Goal: Task Accomplishment & Management: Complete application form

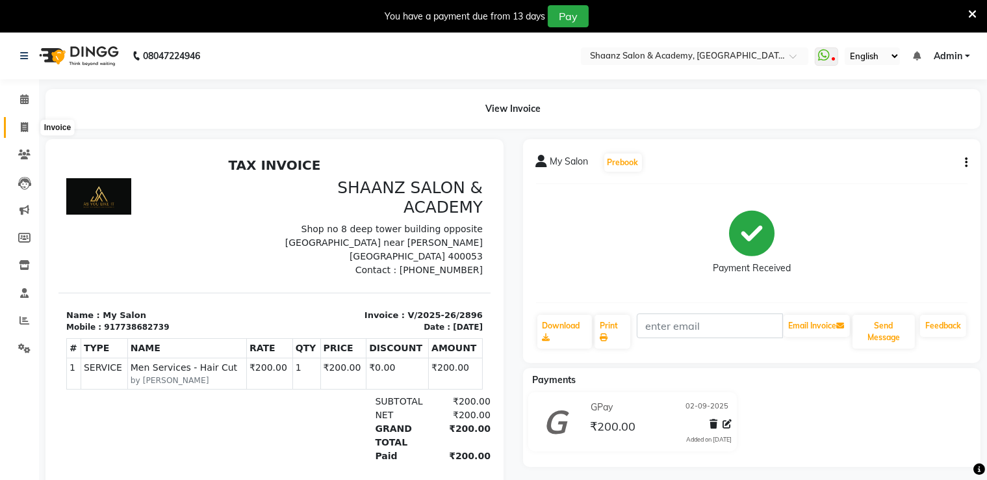
click at [26, 125] on icon at bounding box center [24, 127] width 7 height 10
select select "service"
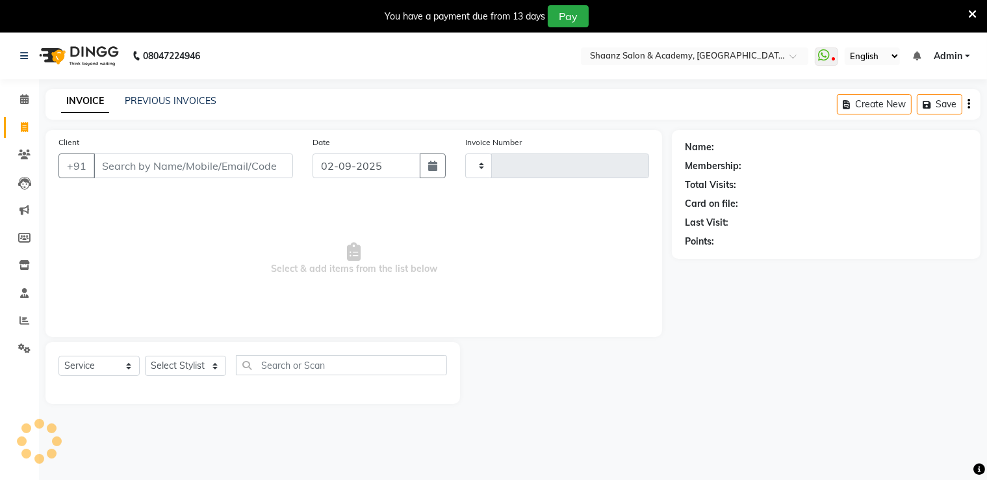
scroll to position [33, 0]
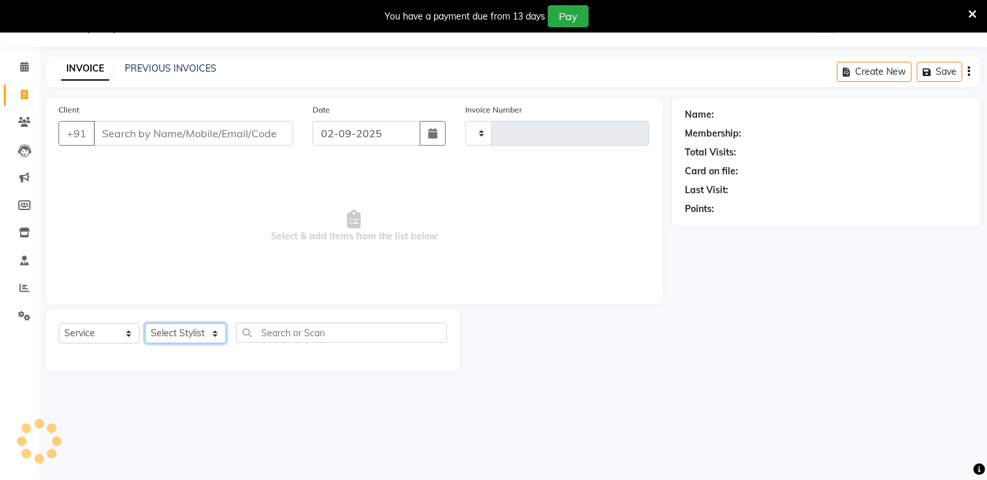
click at [179, 328] on select "Select Stylist" at bounding box center [185, 333] width 81 height 20
type input "2897"
select select "6360"
click at [181, 326] on select "Select Stylist" at bounding box center [185, 333] width 81 height 20
click at [181, 328] on select "Select Stylist" at bounding box center [185, 333] width 81 height 20
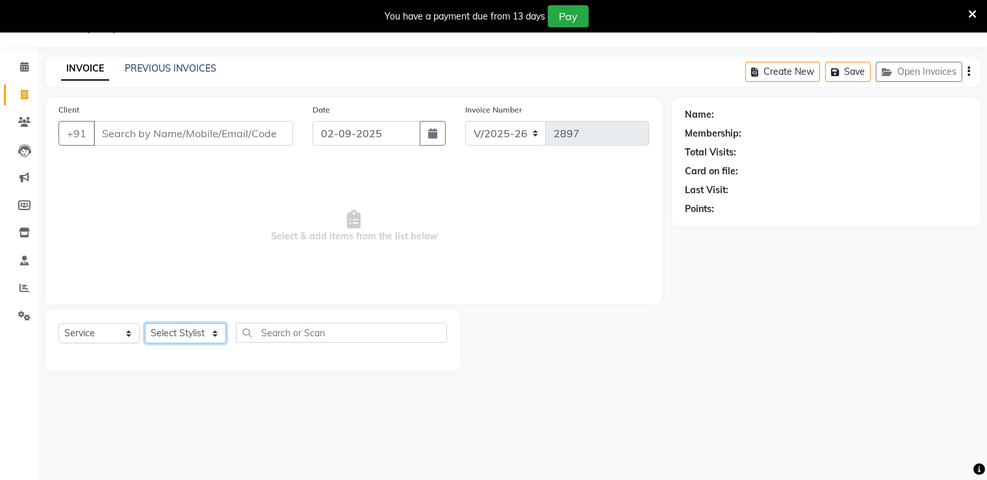
click at [181, 328] on select "Select Stylist" at bounding box center [185, 333] width 81 height 20
click at [974, 14] on icon at bounding box center [973, 14] width 8 height 12
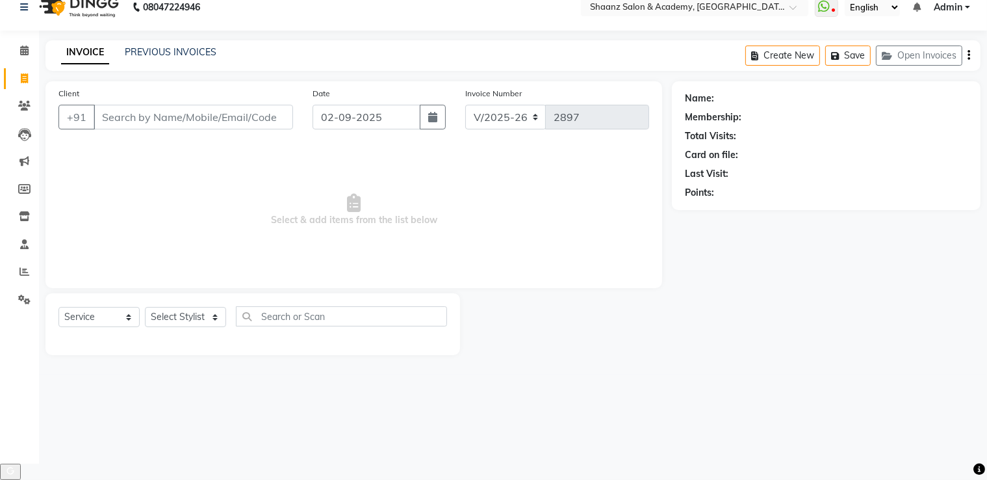
scroll to position [0, 0]
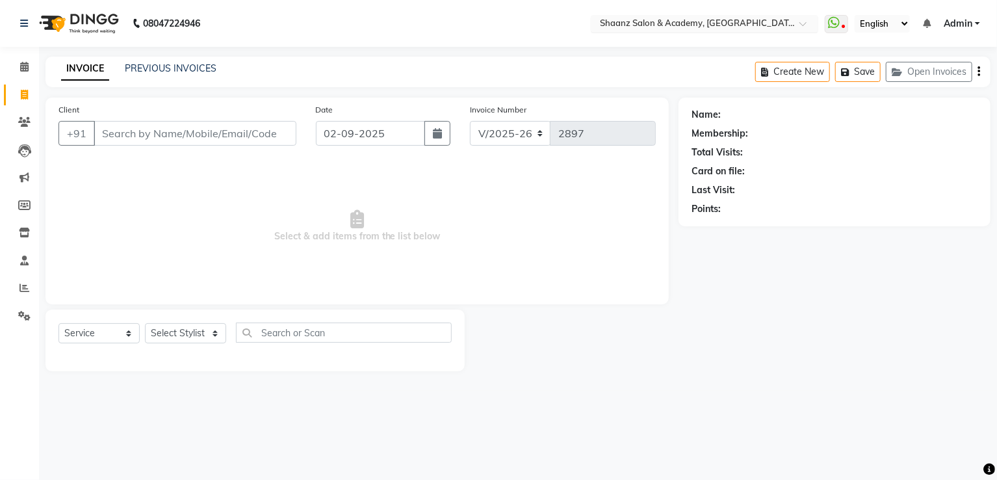
click at [712, 23] on input "text" at bounding box center [691, 24] width 189 height 13
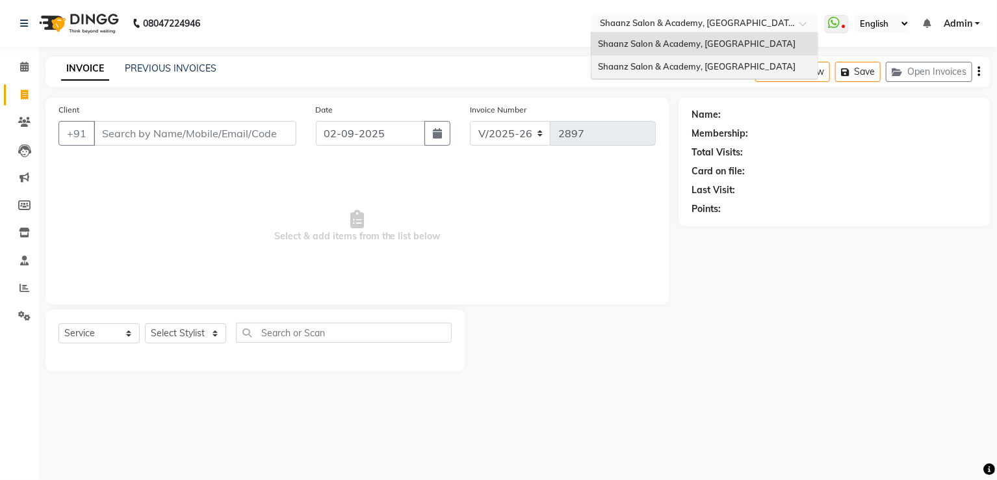
click at [840, 233] on div "Name: Membership: Total Visits: Card on file: Last Visit: Points:" at bounding box center [840, 235] width 322 height 274
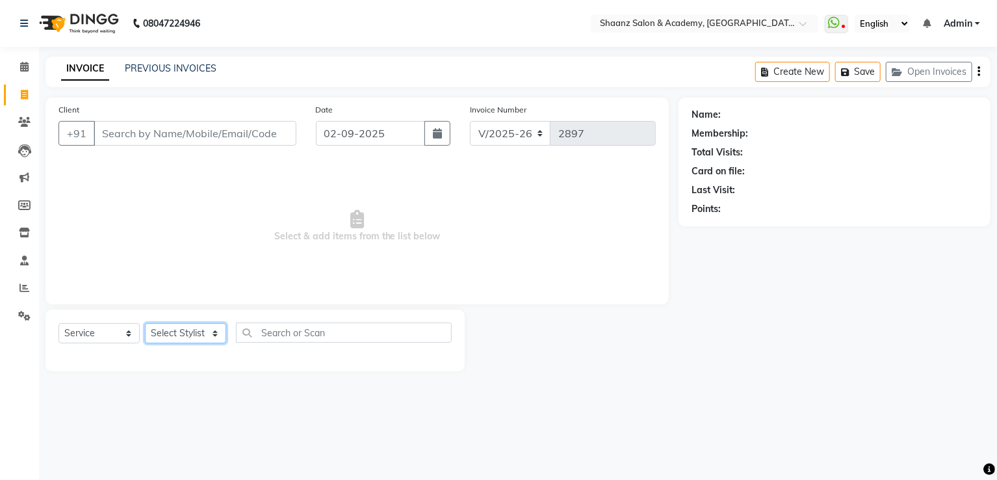
click at [181, 341] on select "Select Stylist [PERSON_NAME] [PERSON_NAME] [PERSON_NAME] dc [PERSON_NAME] nisha…" at bounding box center [185, 333] width 81 height 20
select select "87387"
click at [145, 324] on select "Select Stylist [PERSON_NAME] [PERSON_NAME] [PERSON_NAME] dc [PERSON_NAME] nisha…" at bounding box center [185, 333] width 81 height 20
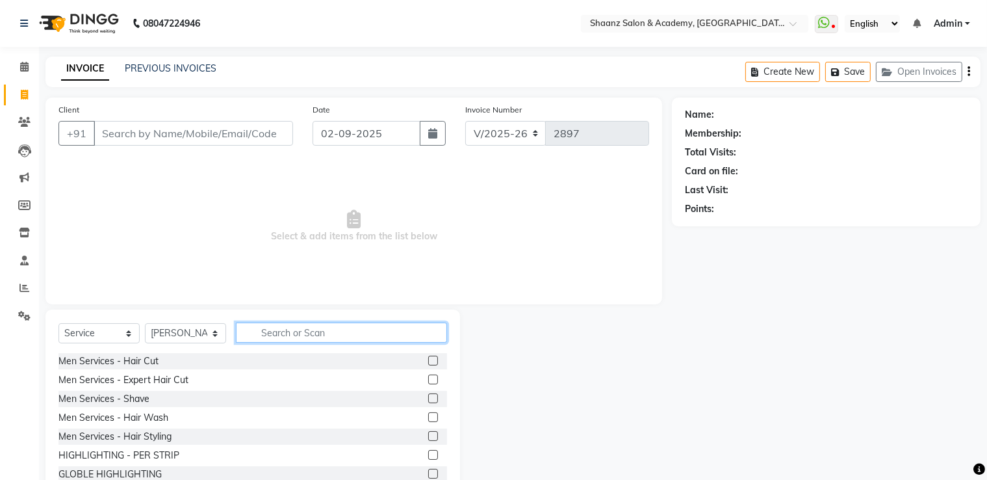
click at [299, 334] on input "text" at bounding box center [341, 332] width 211 height 20
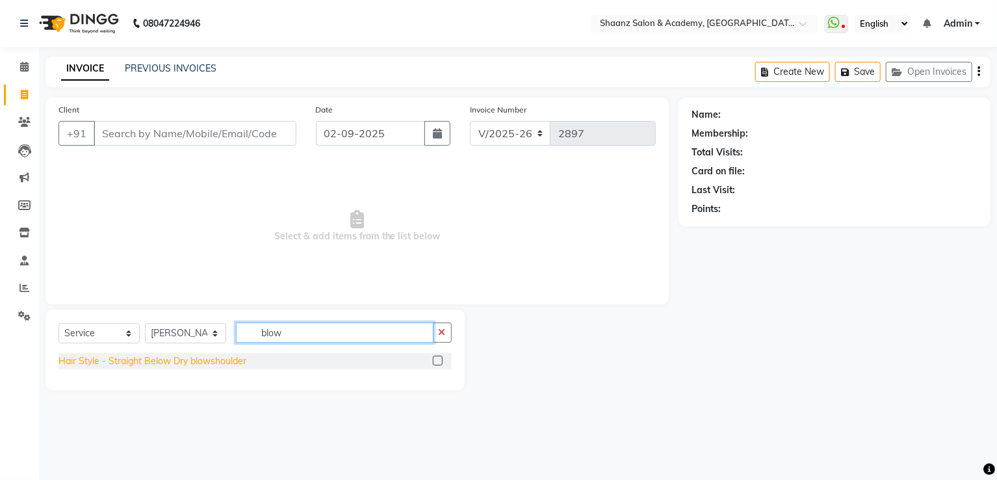
type input "blow"
click at [150, 365] on div "Hair Style - Straight Below Dry blowshoulder" at bounding box center [153, 361] width 188 height 14
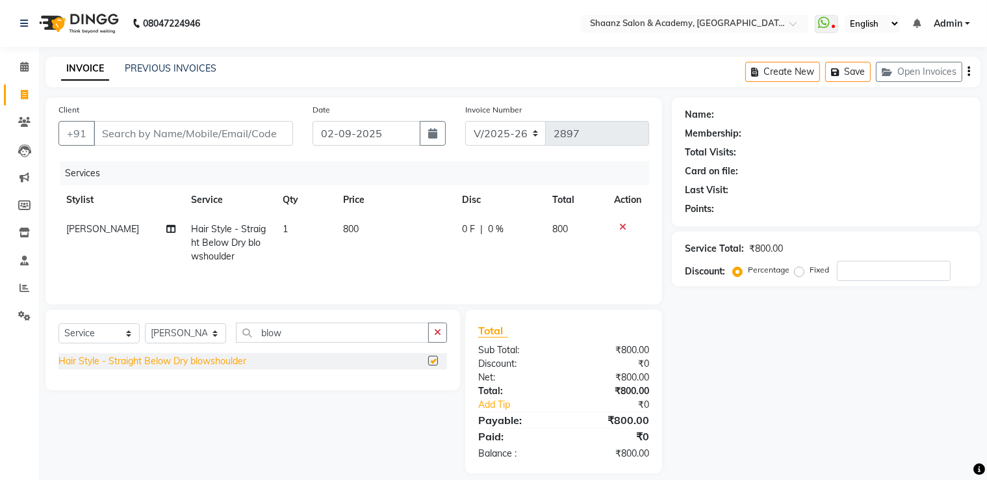
checkbox input "false"
click at [867, 276] on input "number" at bounding box center [894, 271] width 114 height 20
click at [515, 230] on div "0 F | 0 %" at bounding box center [499, 229] width 75 height 14
select select "87387"
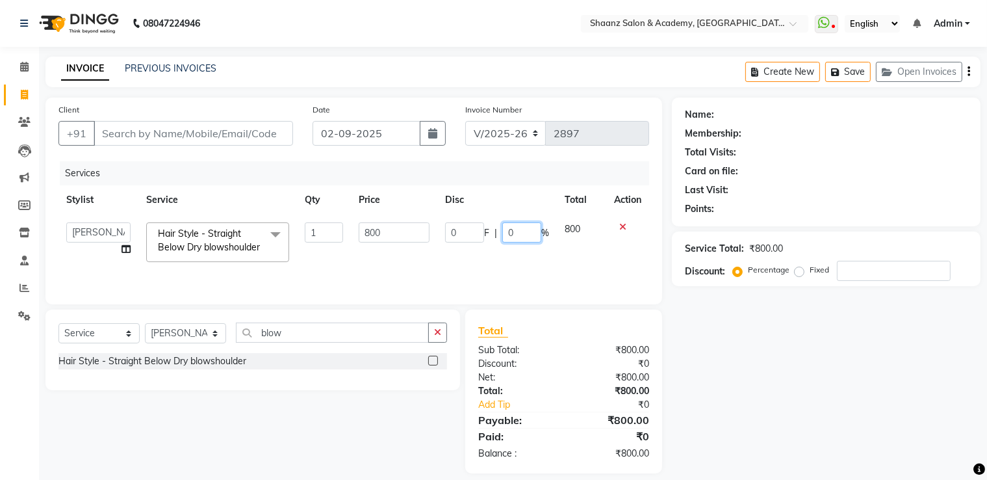
click at [512, 230] on input "0" at bounding box center [521, 232] width 39 height 20
click at [523, 232] on input "0" at bounding box center [521, 232] width 39 height 20
type input "3"
type input "50"
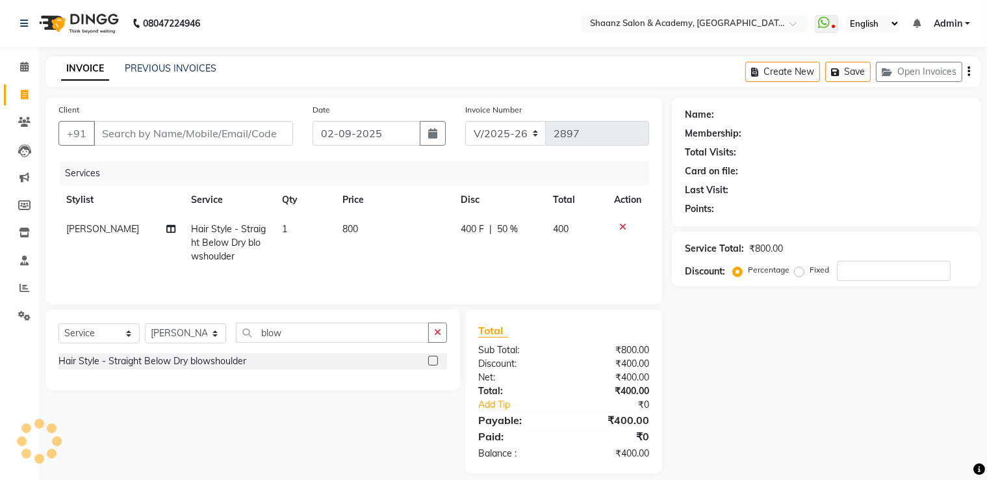
click at [536, 310] on div "Client +91 Date [DATE] Invoice Number V/2025 V/[PHONE_NUMBER] Services Stylist …" at bounding box center [354, 286] width 636 height 376
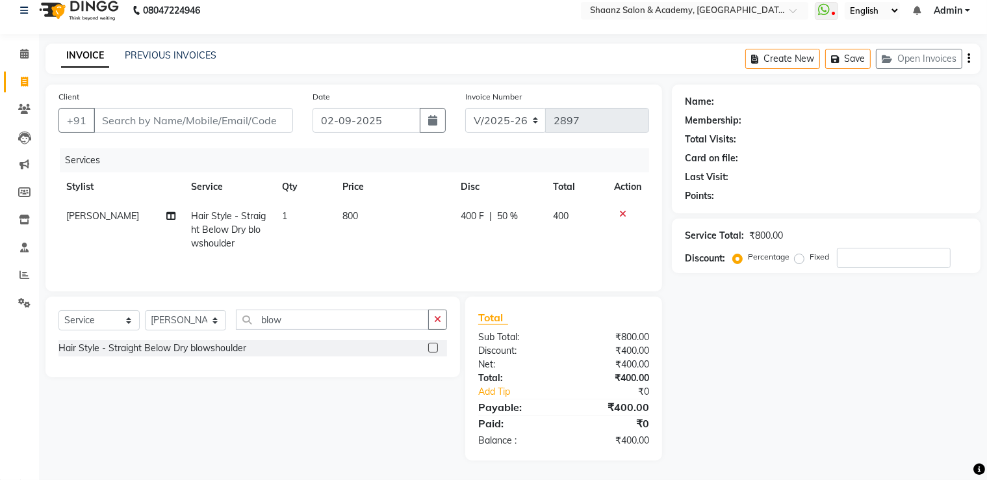
click at [621, 213] on icon at bounding box center [623, 213] width 7 height 9
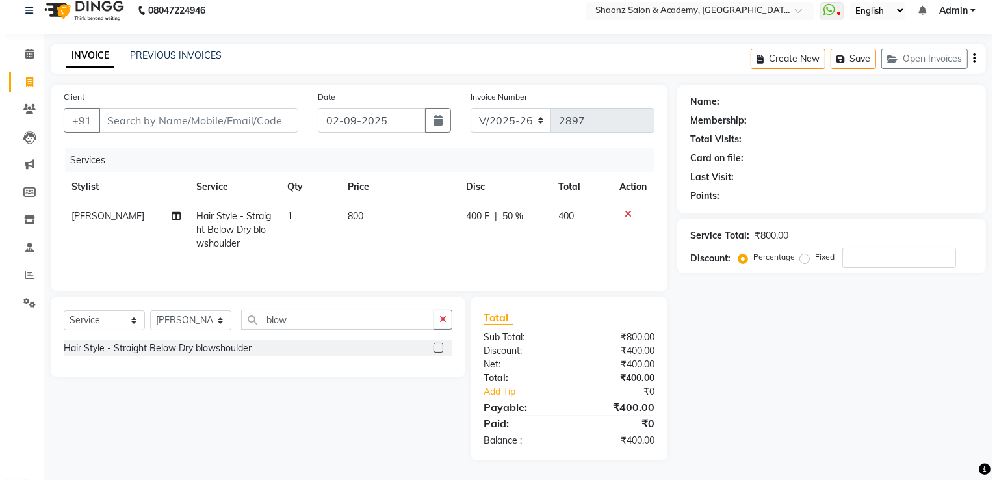
scroll to position [0, 0]
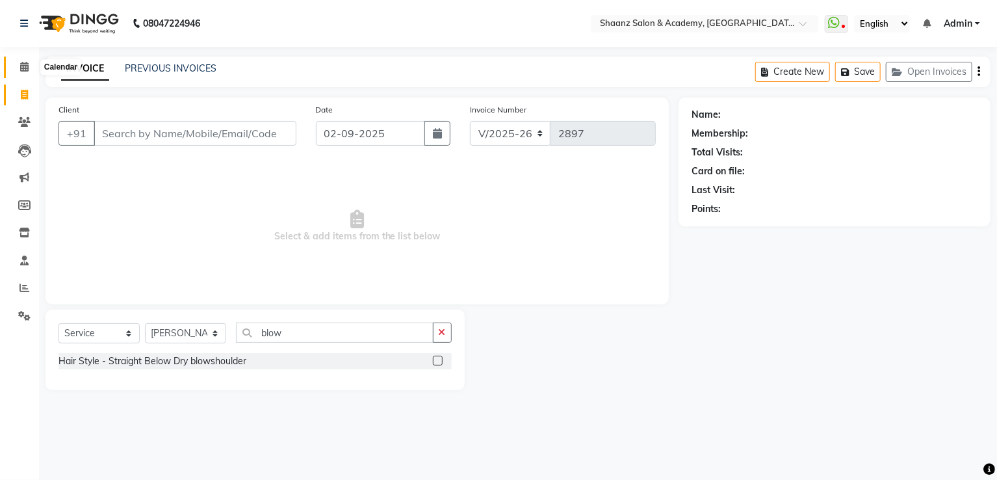
click at [23, 66] on icon at bounding box center [24, 67] width 8 height 10
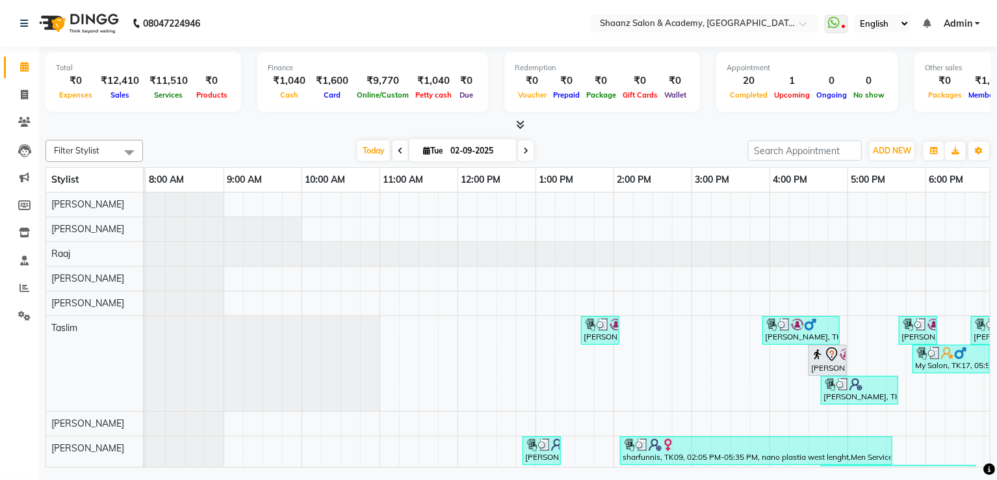
click at [248, 159] on div "Filter Stylist Select All [PERSON_NAME] nisha [PERSON_NAME] [PERSON_NAME] [PERS…" at bounding box center [518, 151] width 945 height 22
click at [26, 96] on icon at bounding box center [24, 95] width 7 height 10
select select "service"
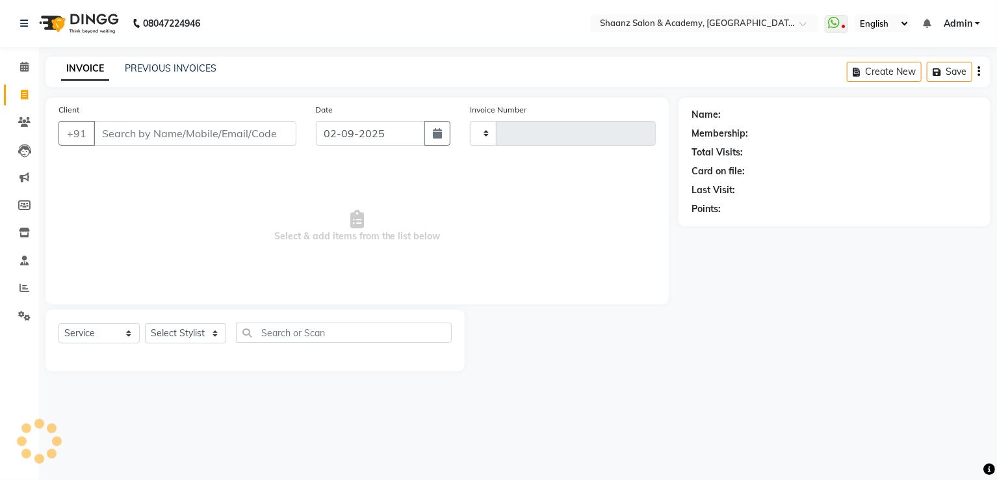
type input "2897"
select select "6360"
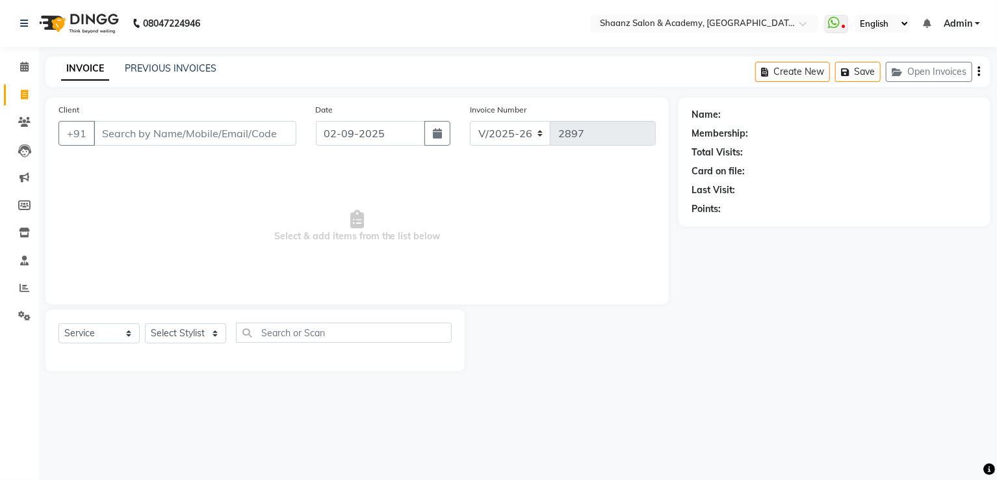
click at [159, 137] on input "Client" at bounding box center [195, 133] width 203 height 25
click at [170, 66] on link "PREVIOUS INVOICES" at bounding box center [171, 68] width 92 height 12
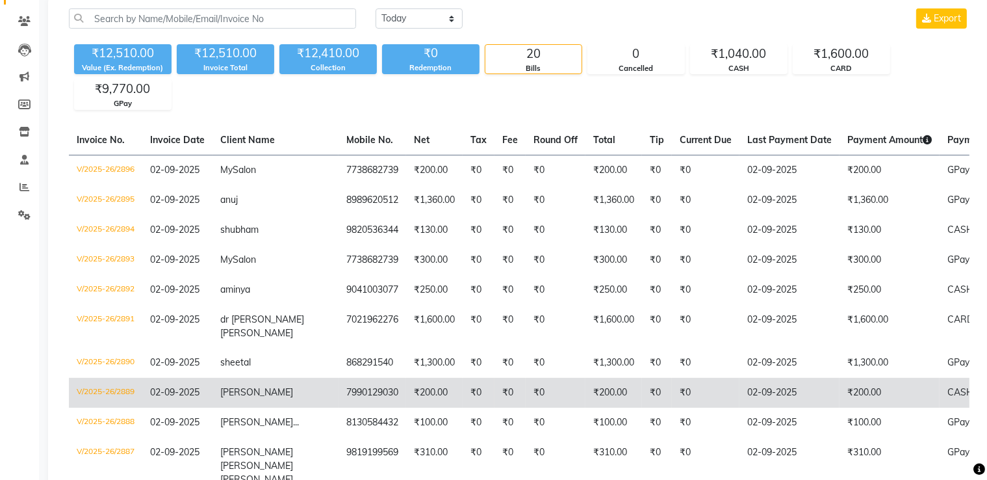
scroll to position [130, 0]
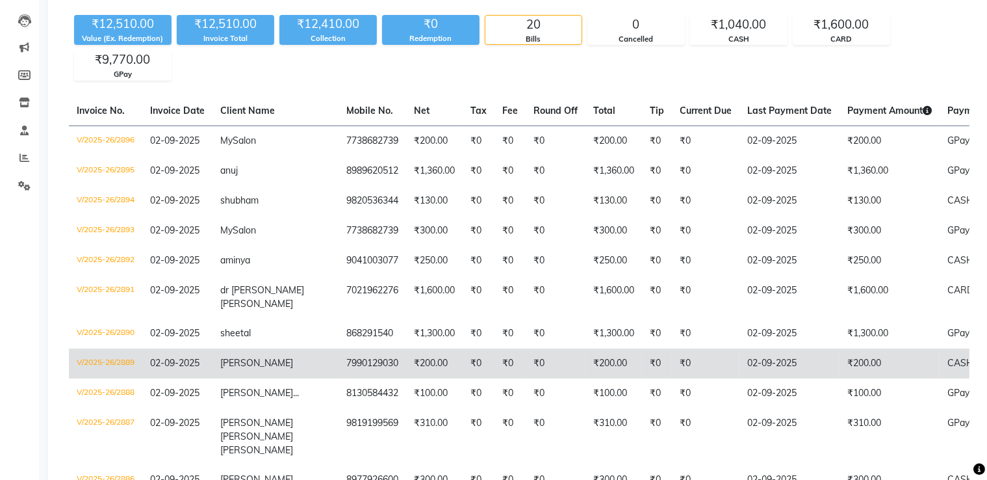
click at [270, 372] on td "[PERSON_NAME]" at bounding box center [276, 363] width 126 height 30
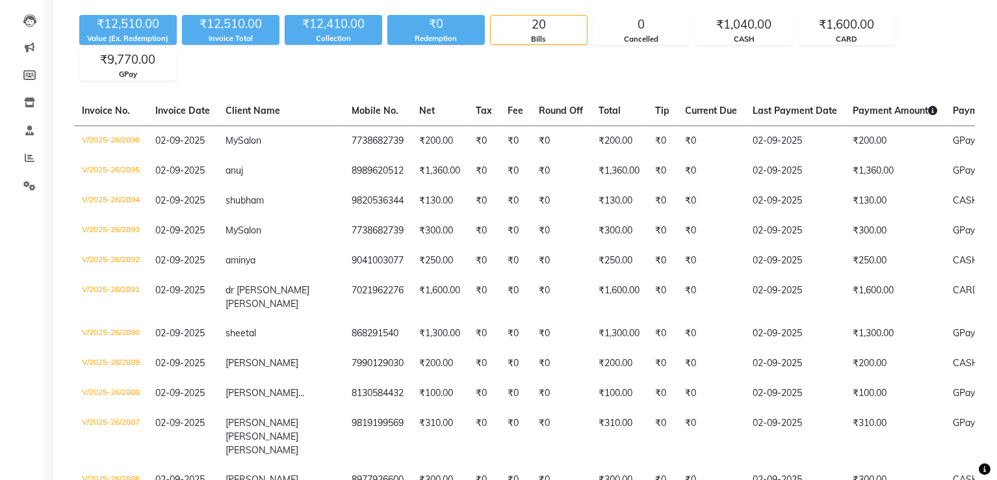
scroll to position [0, 0]
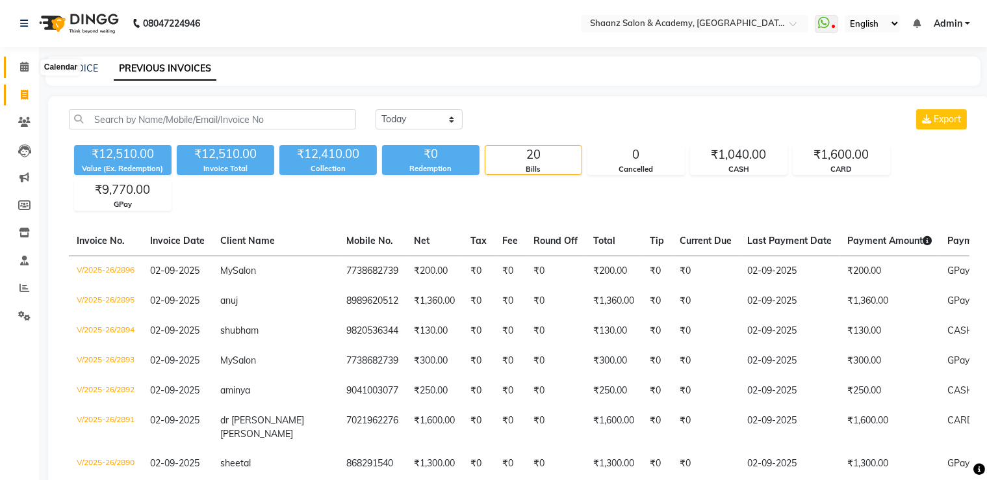
click at [24, 72] on span at bounding box center [24, 67] width 23 height 15
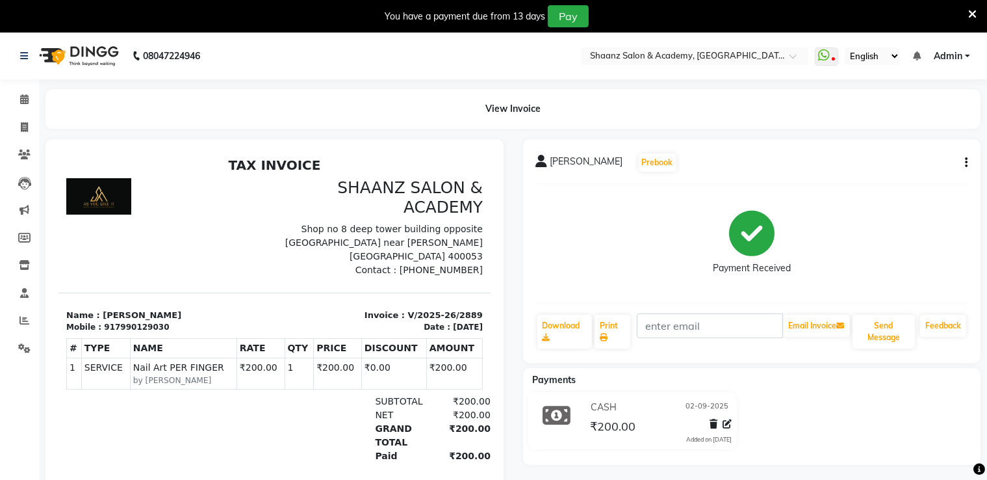
click at [963, 160] on button "button" at bounding box center [964, 163] width 8 height 14
click at [129, 325] on div "917990129030" at bounding box center [135, 326] width 65 height 12
copy div "917990129030"
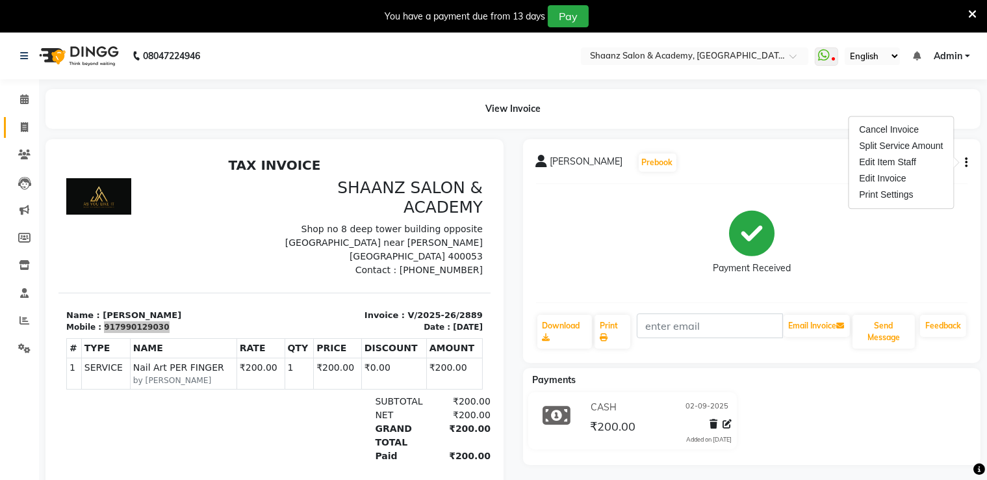
click at [25, 135] on link "Invoice" at bounding box center [19, 127] width 31 height 21
select select "6360"
select select "service"
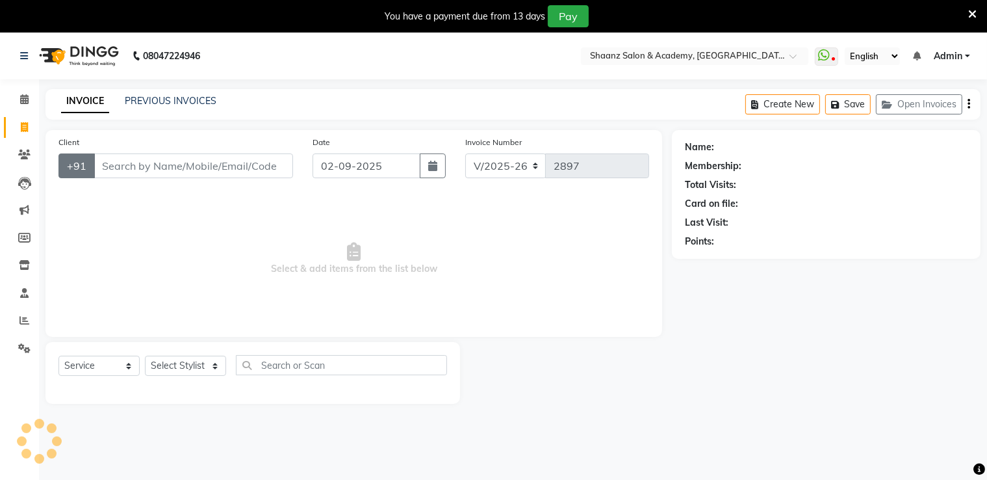
scroll to position [33, 0]
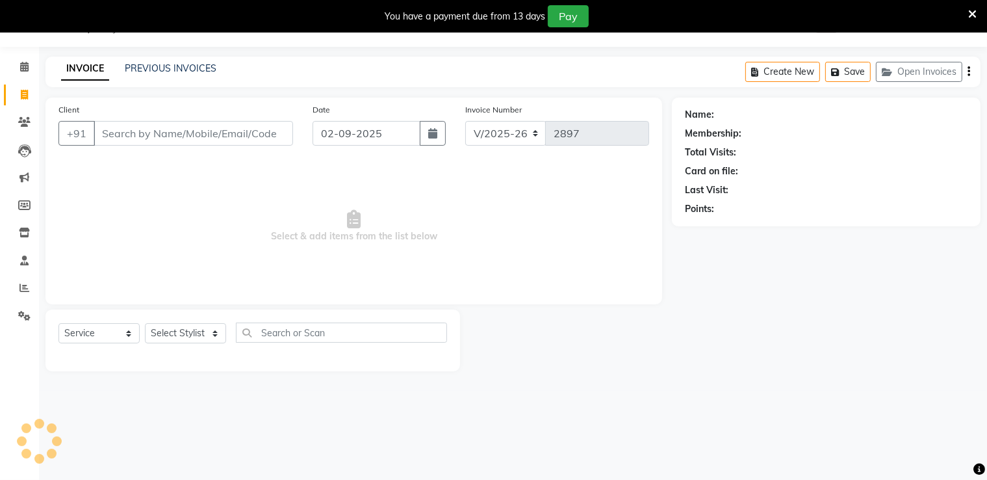
click at [127, 128] on input "Client" at bounding box center [194, 133] width 200 height 25
type input "917990129030"
select select "1: Object"
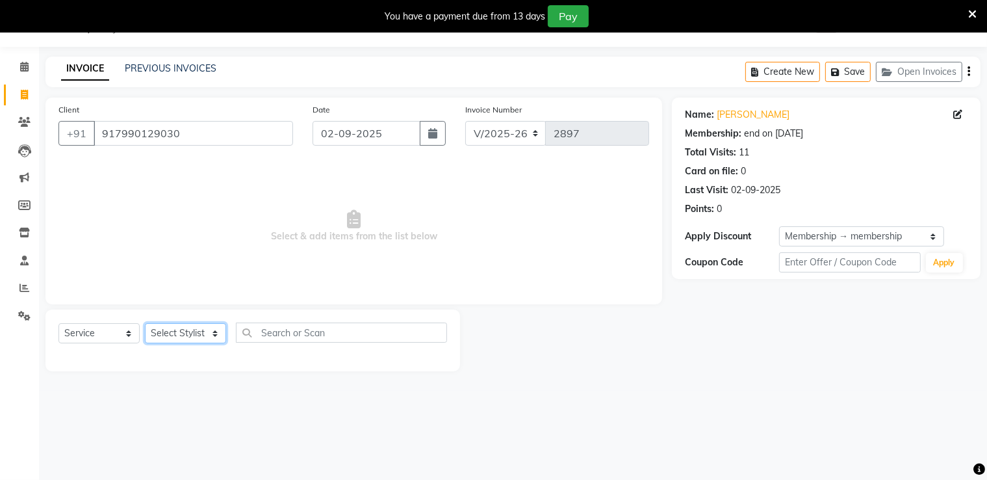
click at [176, 333] on select "Select Stylist [PERSON_NAME] [PERSON_NAME] [PERSON_NAME] dc [PERSON_NAME] nisha…" at bounding box center [185, 333] width 81 height 20
select select "88016"
click at [145, 324] on select "Select Stylist [PERSON_NAME] [PERSON_NAME] [PERSON_NAME] dc [PERSON_NAME] nisha…" at bounding box center [185, 333] width 81 height 20
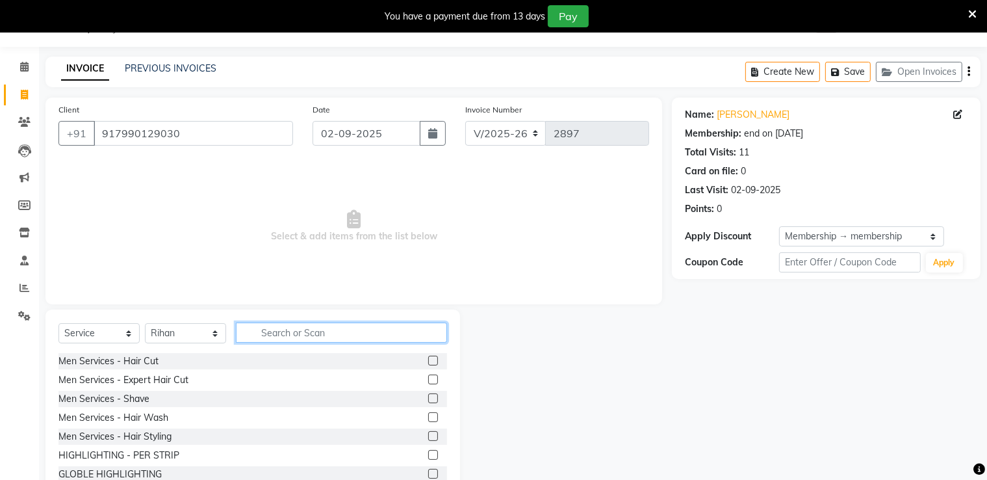
click at [280, 341] on input "text" at bounding box center [341, 332] width 211 height 20
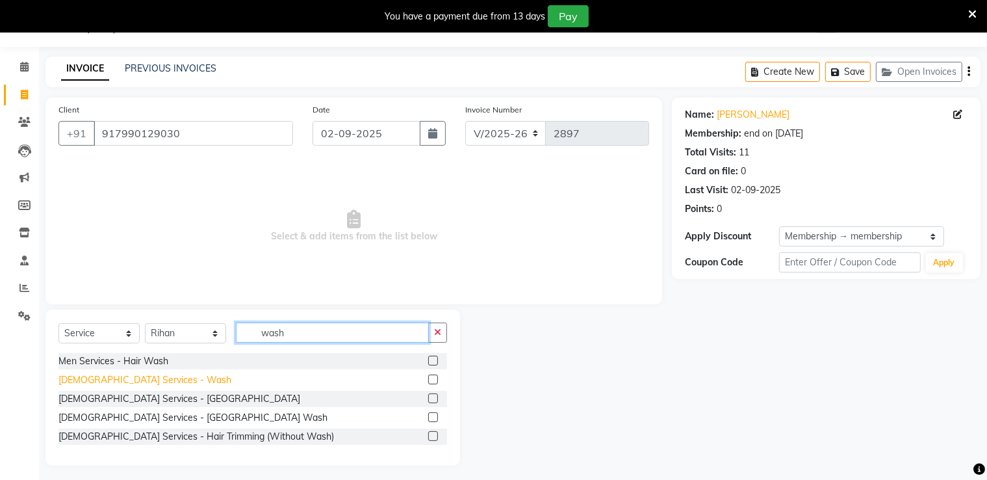
type input "wash"
click at [118, 384] on div "[DEMOGRAPHIC_DATA] Services - Wash" at bounding box center [145, 380] width 173 height 14
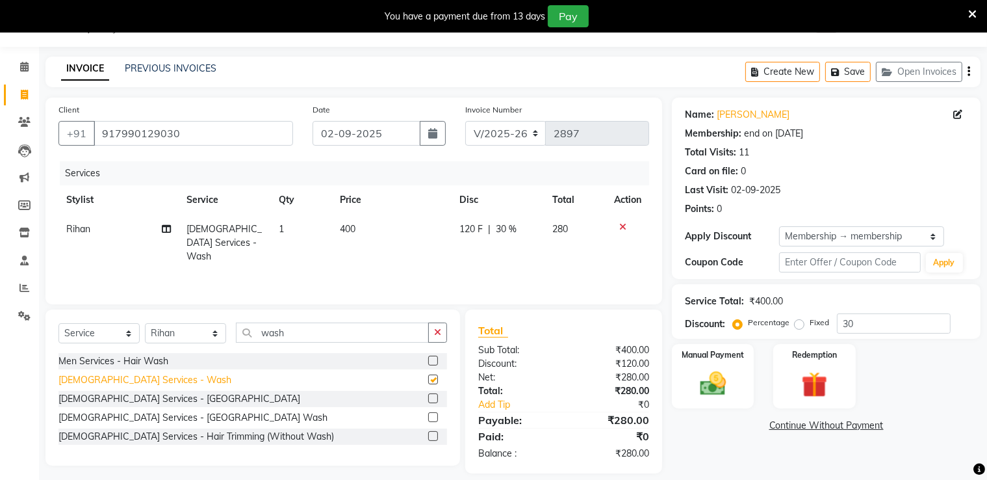
checkbox input "false"
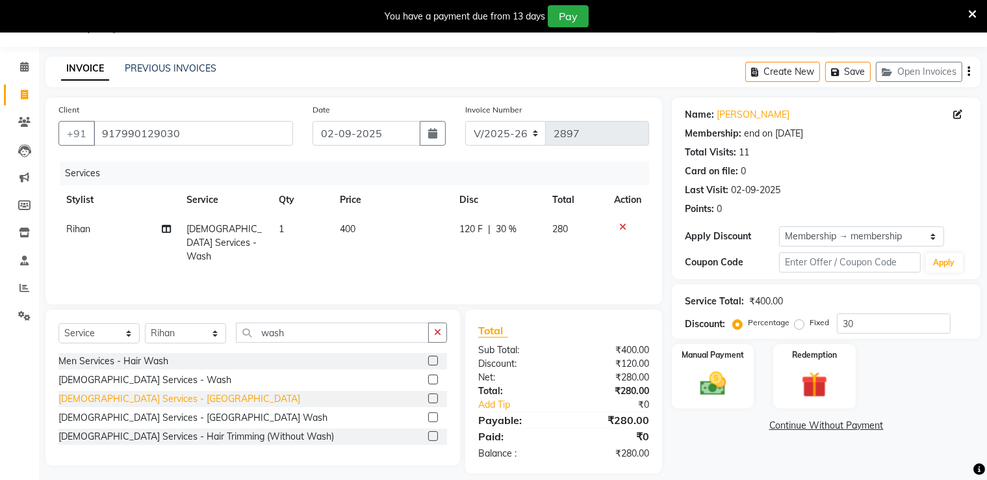
click at [138, 402] on div "[DEMOGRAPHIC_DATA] Services - [GEOGRAPHIC_DATA]" at bounding box center [180, 399] width 242 height 14
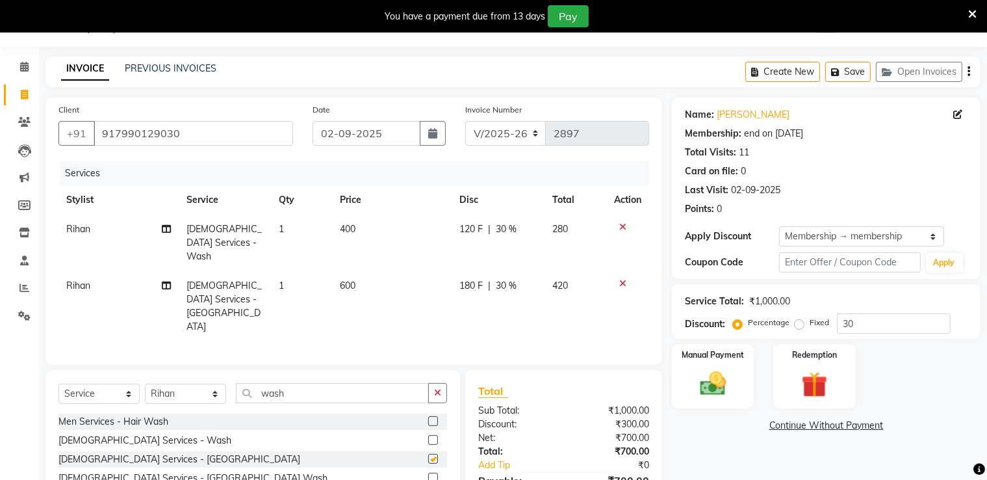
checkbox input "false"
click at [620, 227] on icon at bounding box center [623, 226] width 7 height 9
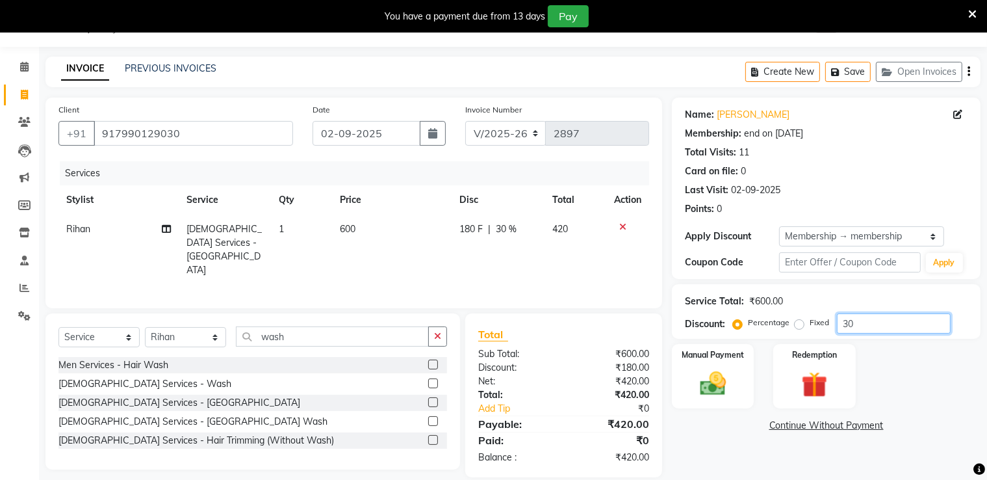
click at [908, 330] on input "30" at bounding box center [894, 323] width 114 height 20
type input "3"
type input "50"
click at [741, 380] on div "Manual Payment" at bounding box center [713, 376] width 85 height 67
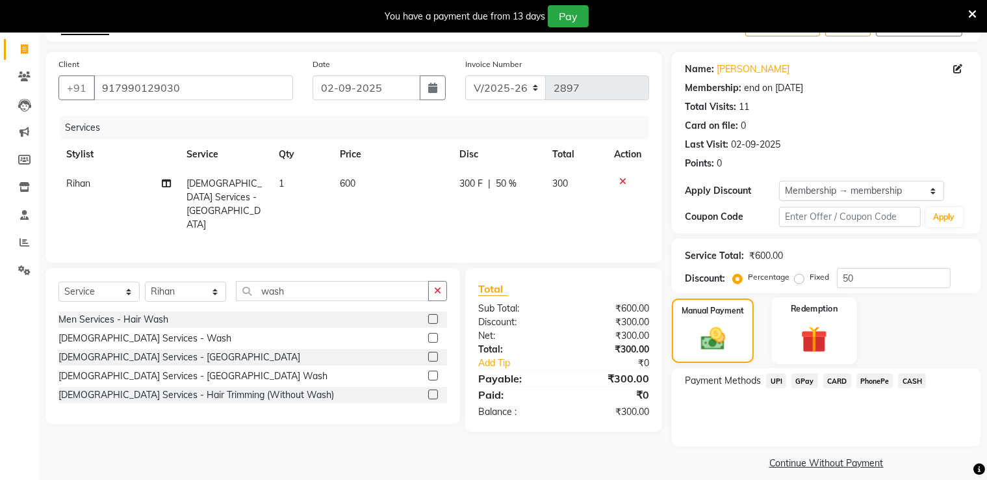
scroll to position [91, 0]
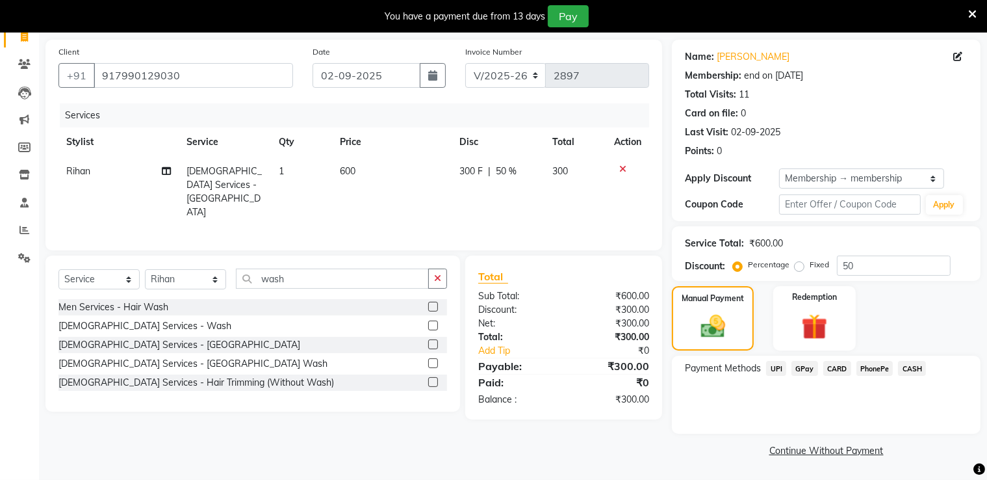
click at [810, 372] on span "GPay" at bounding box center [805, 368] width 27 height 15
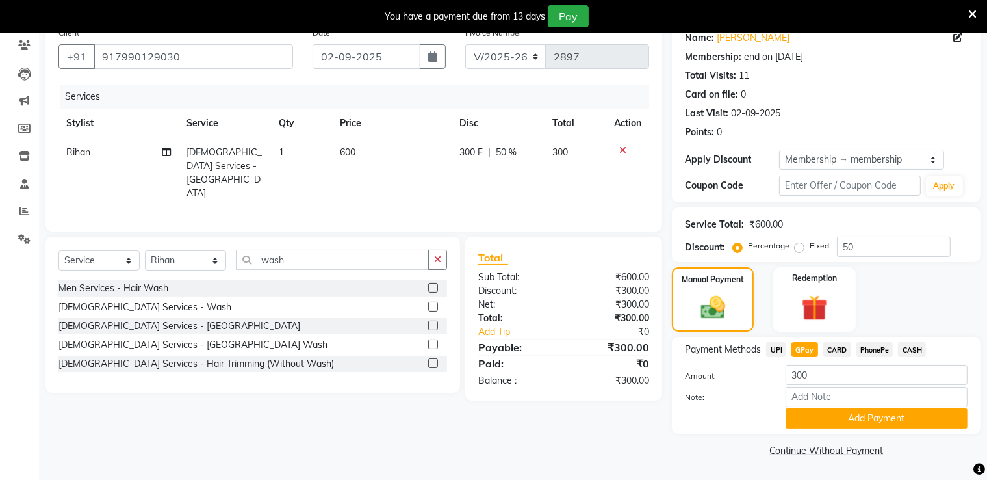
scroll to position [111, 0]
click at [827, 418] on button "Add Payment" at bounding box center [877, 418] width 182 height 20
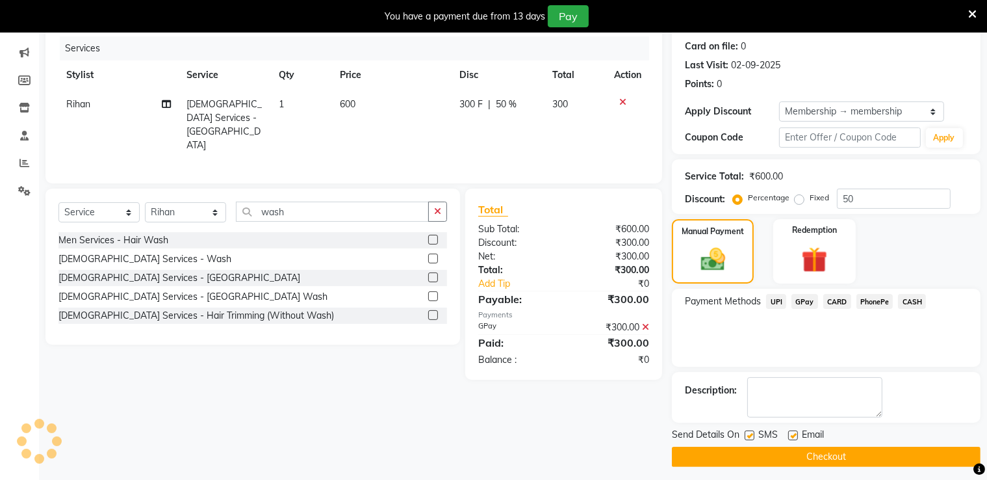
scroll to position [164, 0]
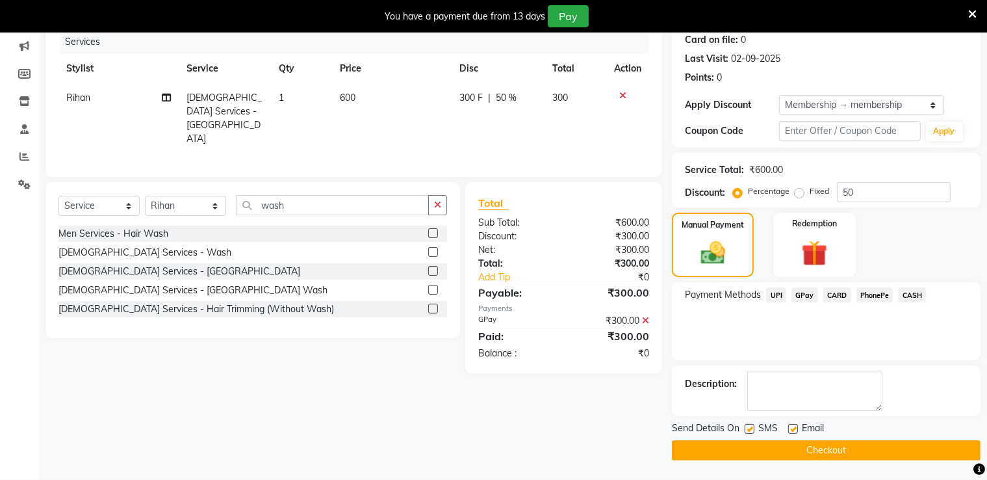
click at [792, 432] on label at bounding box center [794, 429] width 10 height 10
click at [792, 432] on input "checkbox" at bounding box center [793, 429] width 8 height 8
checkbox input "false"
click at [752, 427] on label at bounding box center [750, 429] width 10 height 10
click at [752, 427] on input "checkbox" at bounding box center [749, 429] width 8 height 8
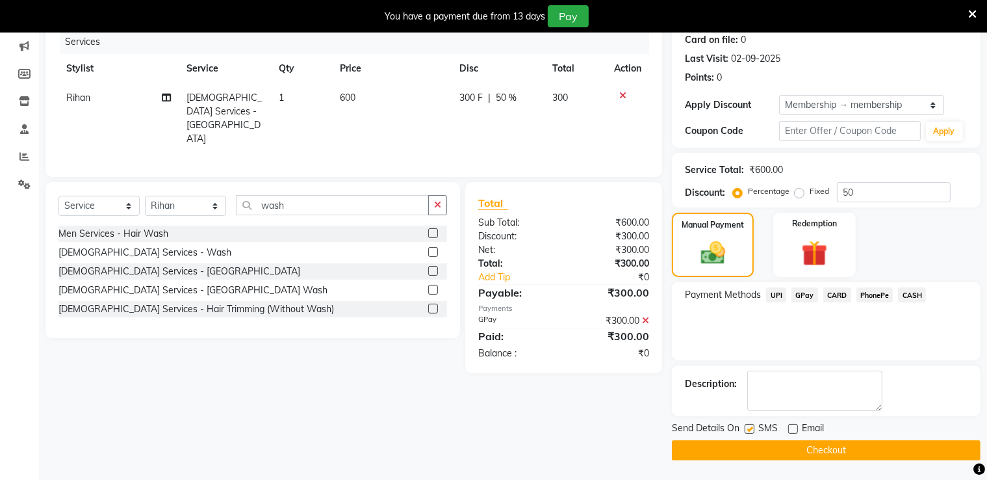
checkbox input "false"
click at [746, 448] on button "Checkout" at bounding box center [826, 450] width 309 height 20
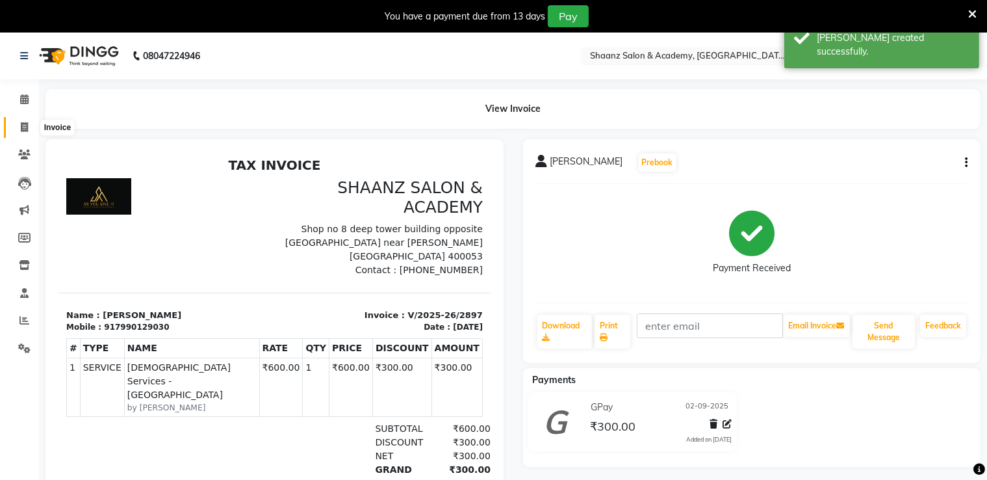
click at [26, 124] on icon at bounding box center [24, 127] width 7 height 10
select select "service"
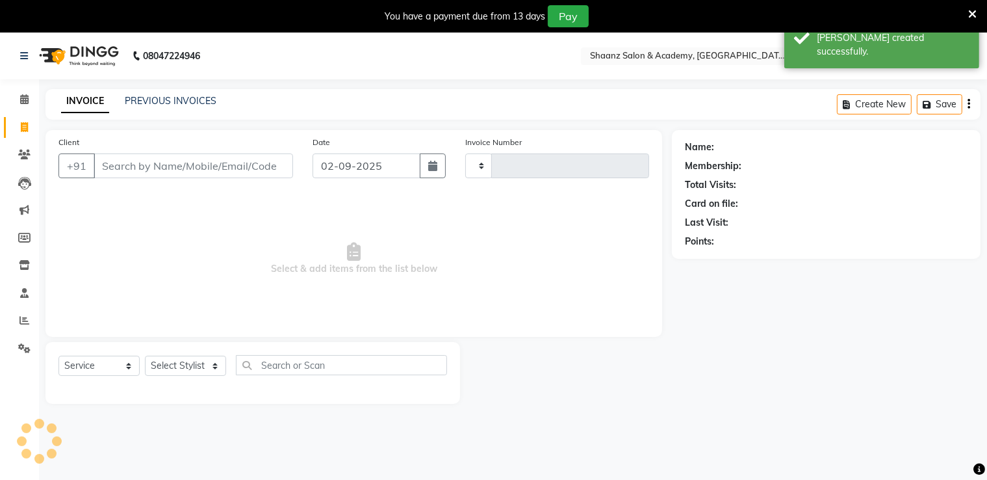
scroll to position [33, 0]
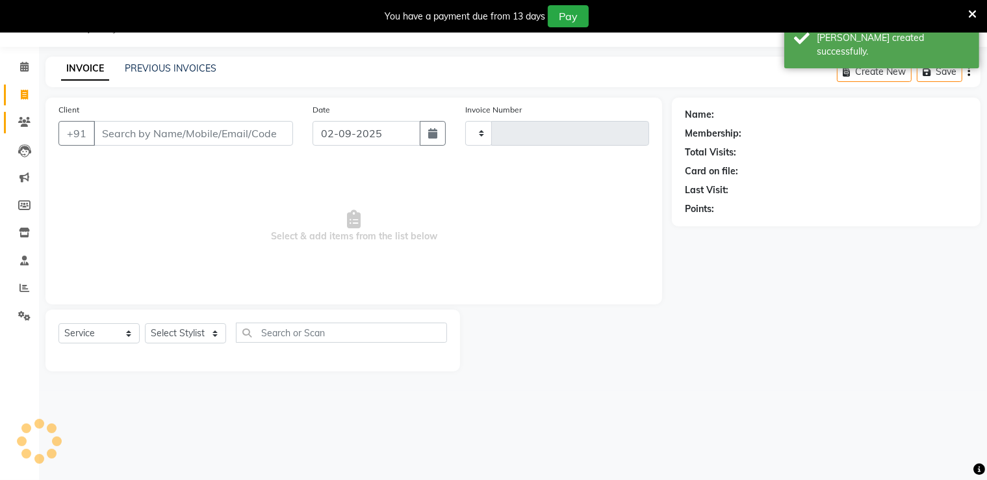
type input "2898"
select select "6360"
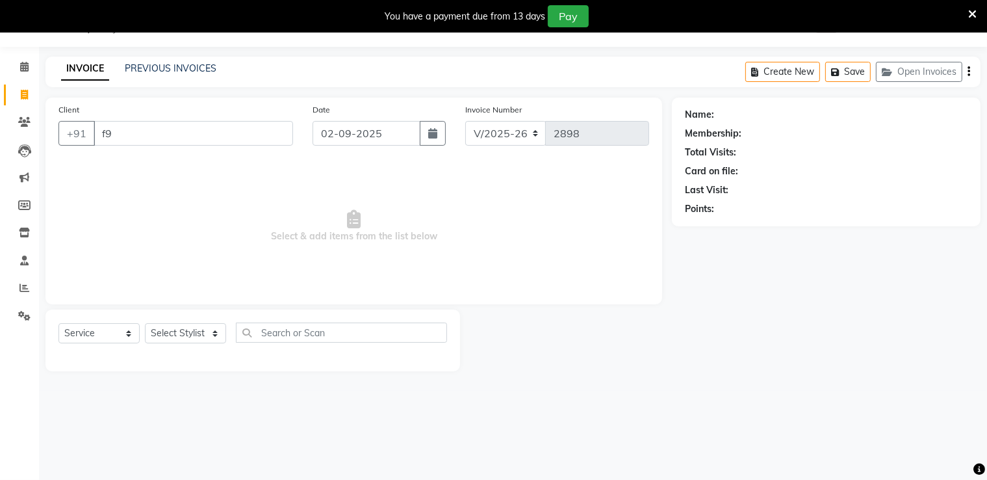
type input "f"
click at [181, 326] on select "Select Stylist [PERSON_NAME] [PERSON_NAME] [PERSON_NAME] dc [PERSON_NAME] nisha…" at bounding box center [185, 333] width 81 height 20
select select "47609"
click at [145, 324] on select "Select Stylist [PERSON_NAME] [PERSON_NAME] [PERSON_NAME] dc [PERSON_NAME] nisha…" at bounding box center [185, 333] width 81 height 20
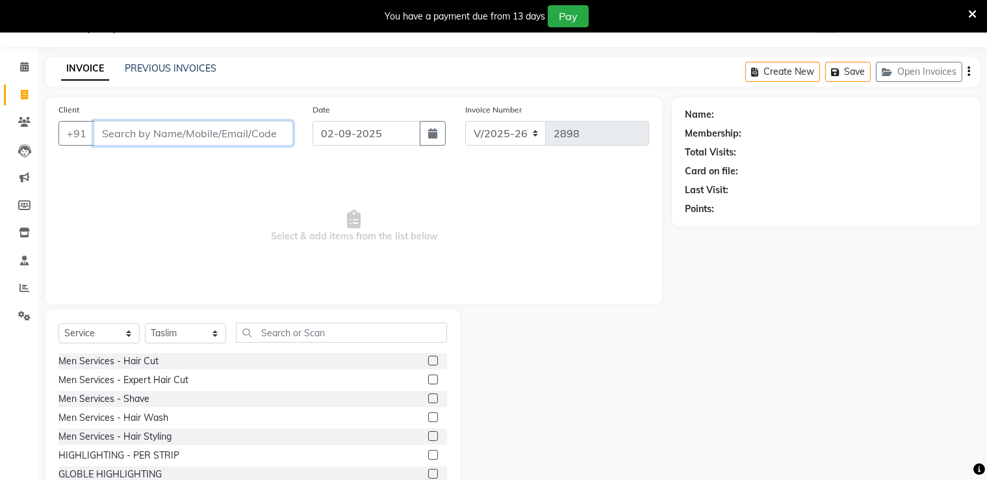
click at [212, 139] on input "Client" at bounding box center [194, 133] width 200 height 25
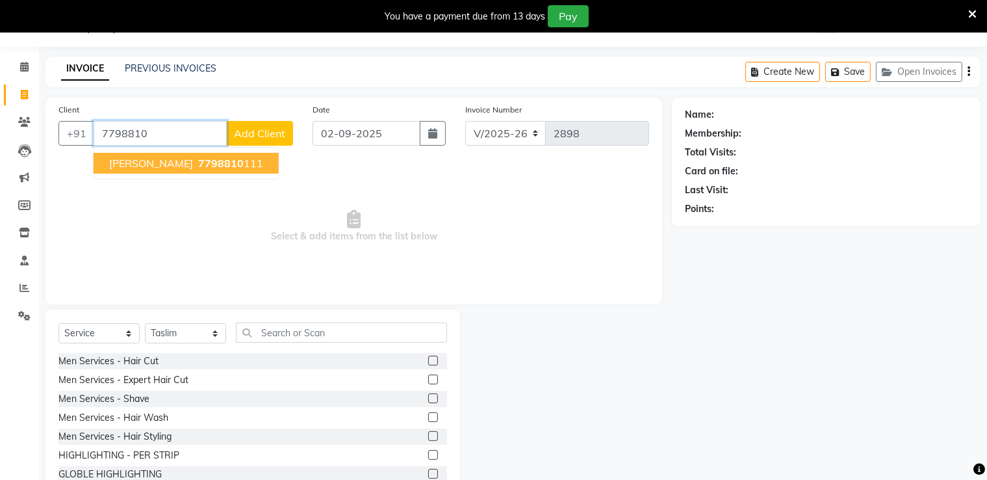
click at [245, 165] on ngb-highlight "7798810 111" at bounding box center [230, 163] width 68 height 13
type input "7798810111"
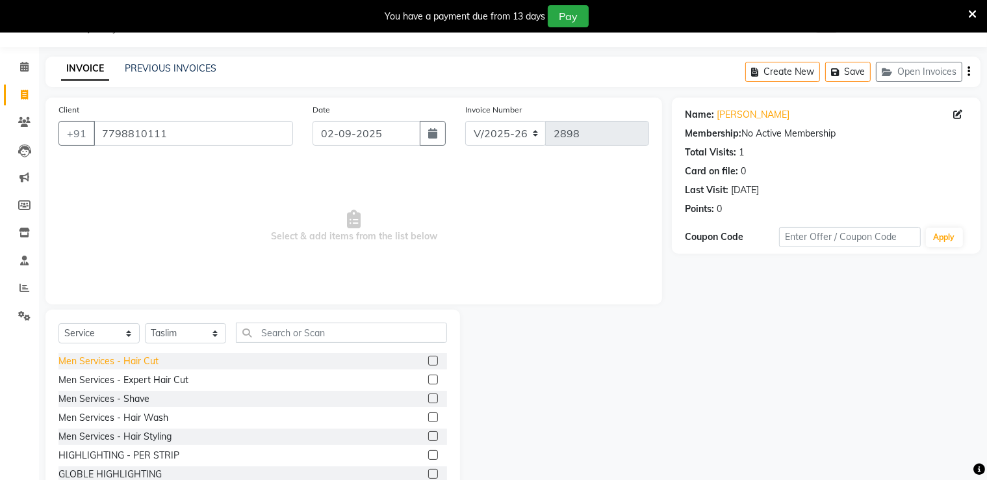
click at [107, 362] on div "Men Services - Hair Cut" at bounding box center [109, 361] width 100 height 14
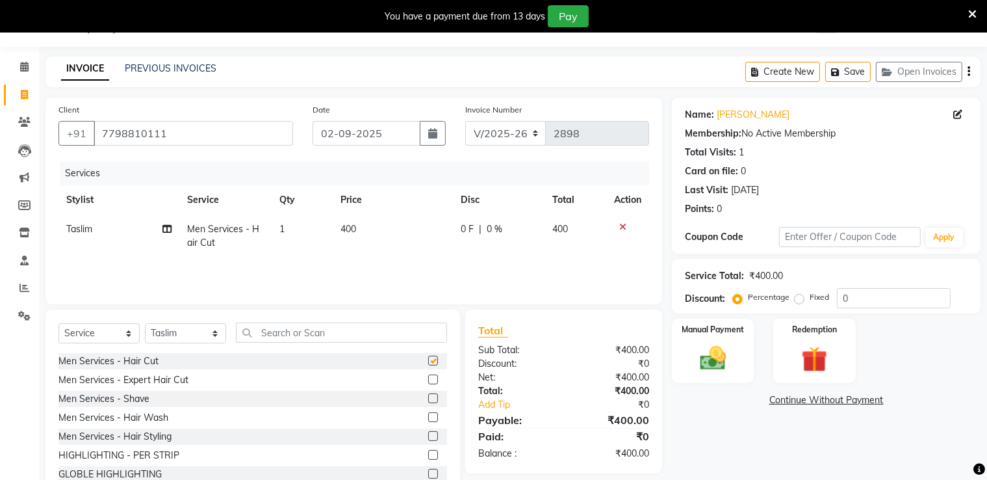
checkbox input "false"
click at [869, 298] on input "0" at bounding box center [894, 298] width 114 height 20
type input "50"
click at [743, 338] on div "Manual Payment" at bounding box center [713, 350] width 85 height 67
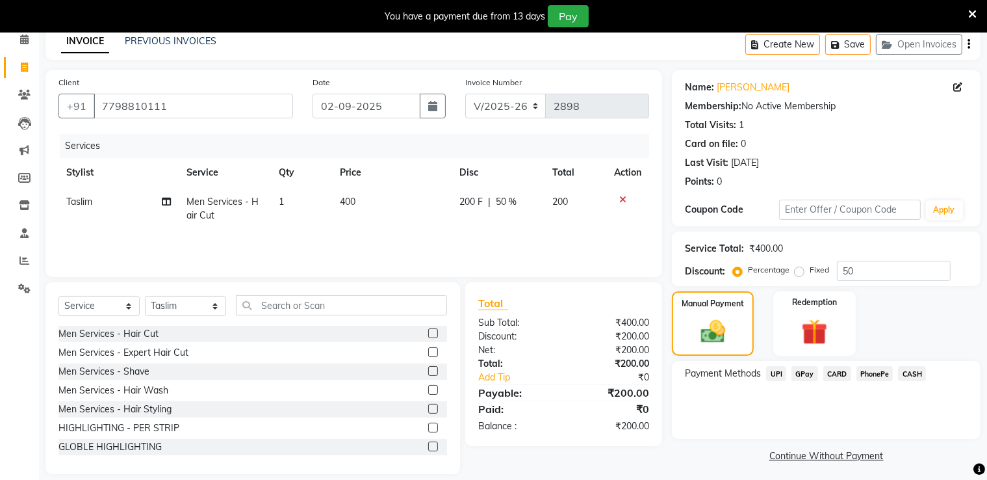
scroll to position [74, 0]
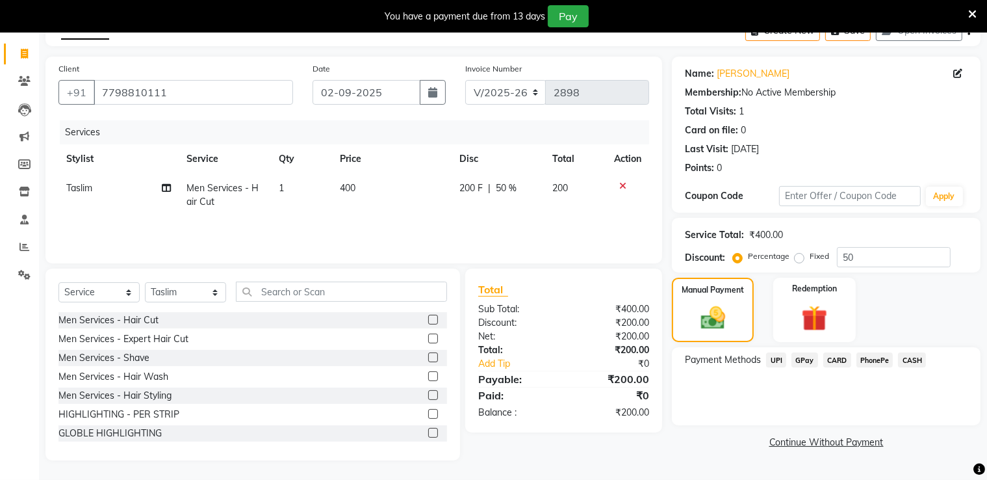
click at [809, 354] on span "GPay" at bounding box center [805, 359] width 27 height 15
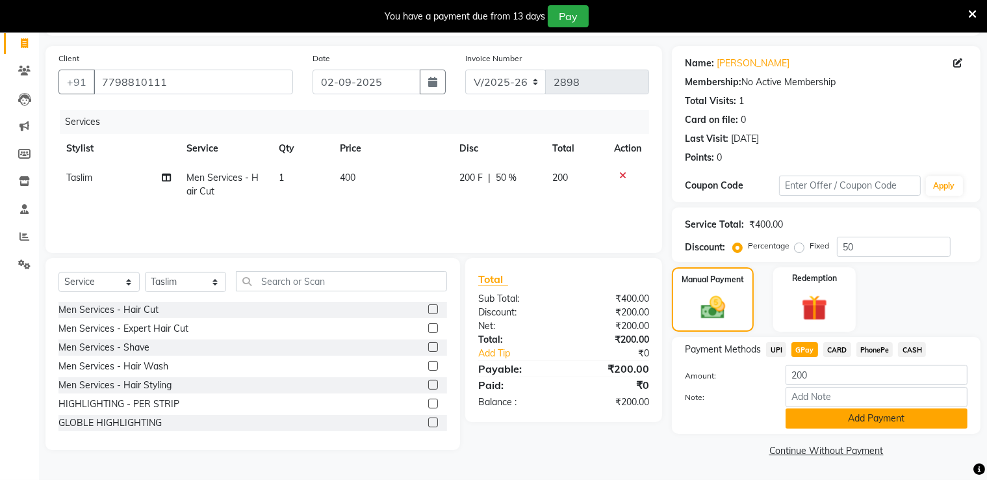
click at [853, 420] on button "Add Payment" at bounding box center [877, 418] width 182 height 20
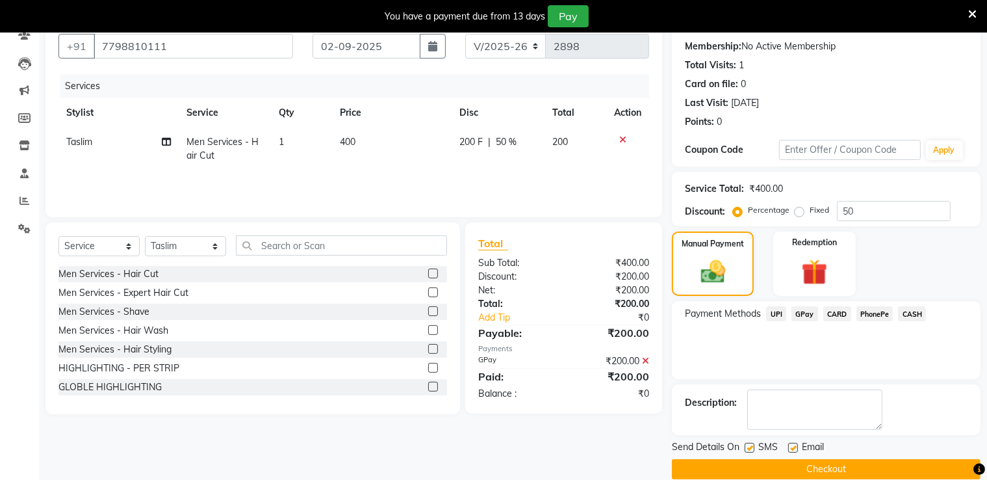
scroll to position [138, 0]
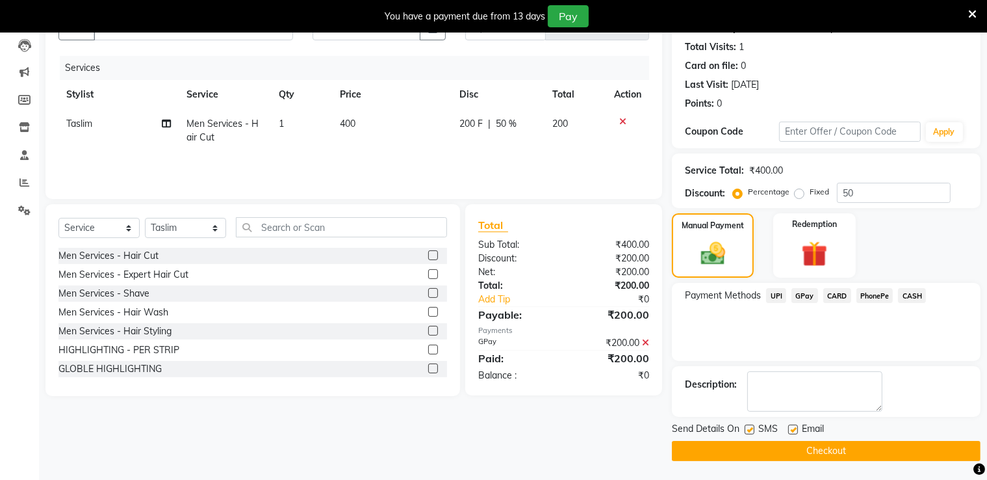
click at [789, 429] on label at bounding box center [794, 429] width 10 height 10
click at [789, 429] on input "checkbox" at bounding box center [793, 430] width 8 height 8
checkbox input "false"
click at [746, 432] on label at bounding box center [750, 429] width 10 height 10
click at [746, 432] on input "checkbox" at bounding box center [749, 430] width 8 height 8
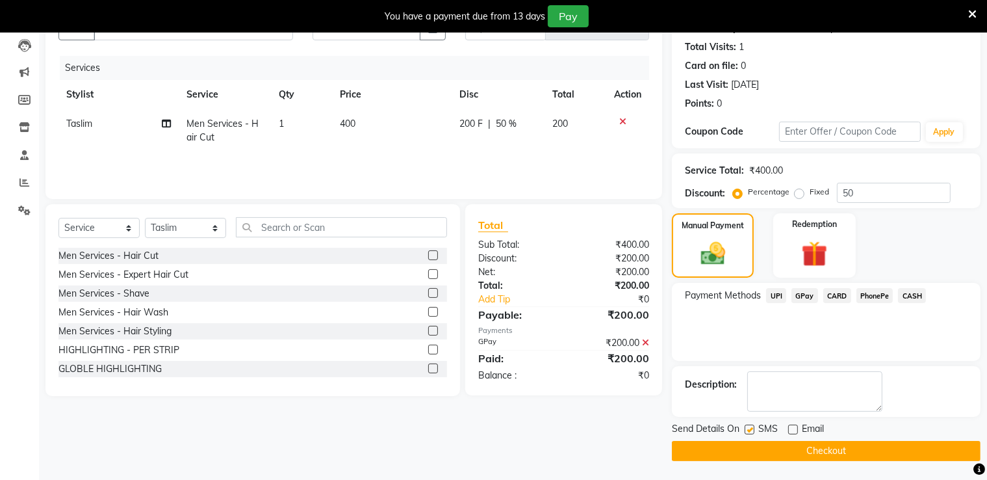
checkbox input "false"
click at [746, 453] on button "Checkout" at bounding box center [826, 451] width 309 height 20
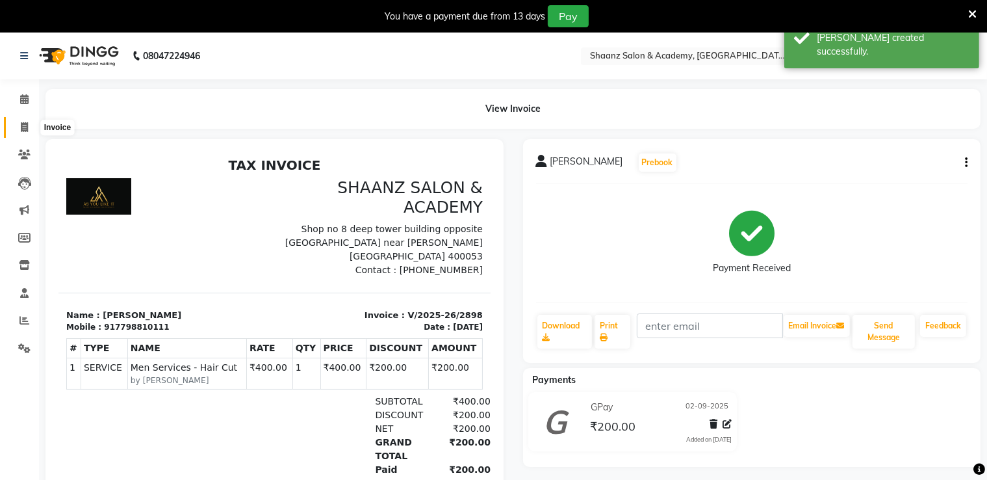
click at [28, 131] on span at bounding box center [24, 127] width 23 height 15
select select "service"
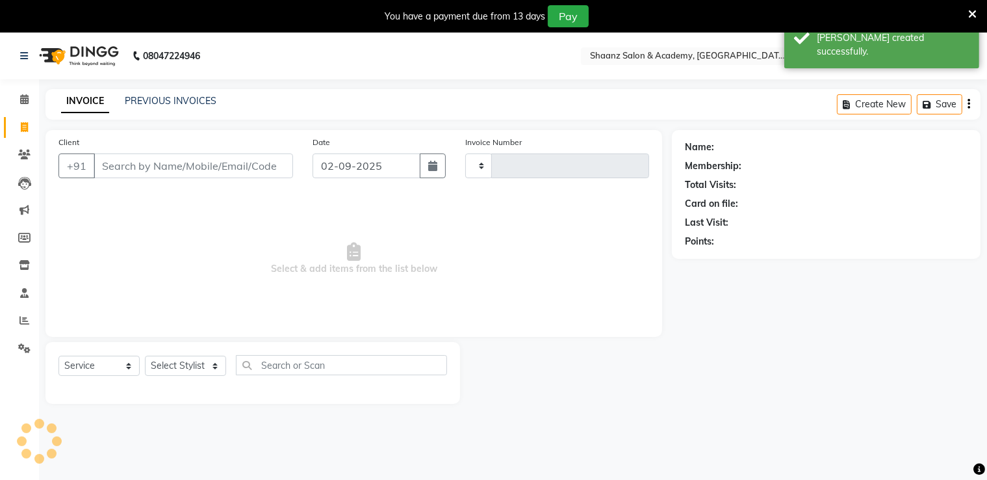
type input "2899"
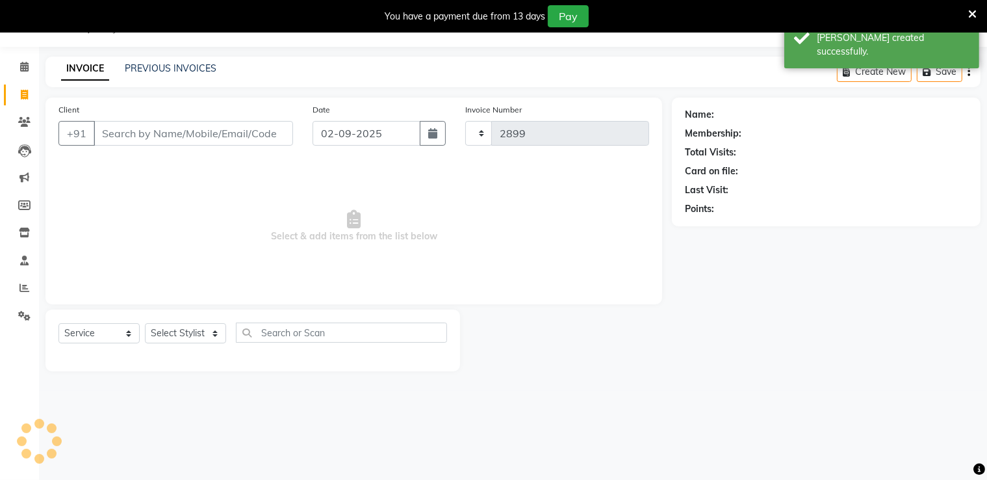
select select "6360"
